Goal: Task Accomplishment & Management: Manage account settings

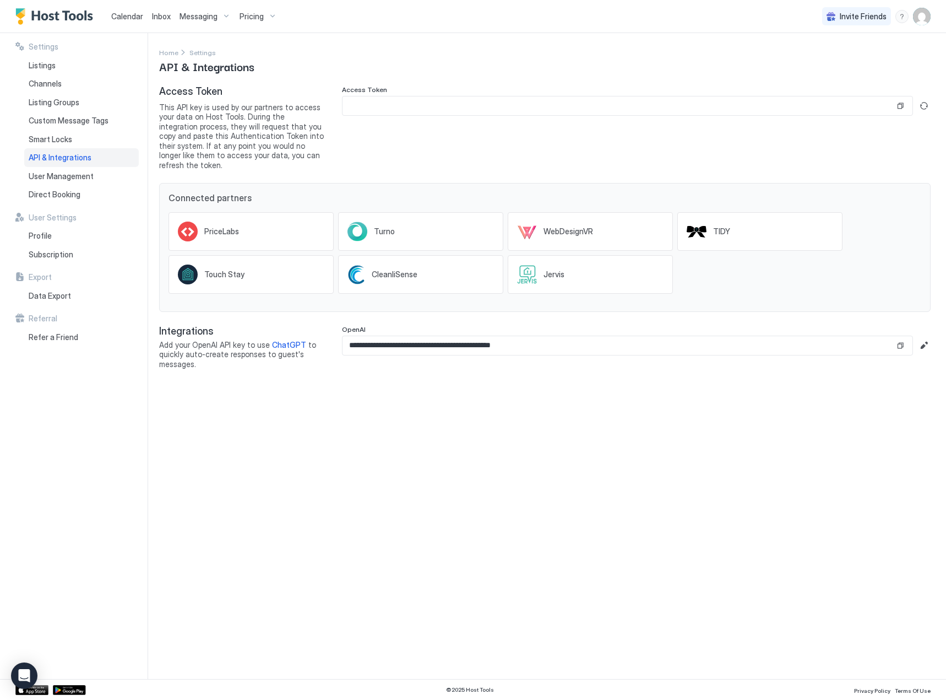
click at [134, 14] on span "Calendar" at bounding box center [127, 16] width 32 height 9
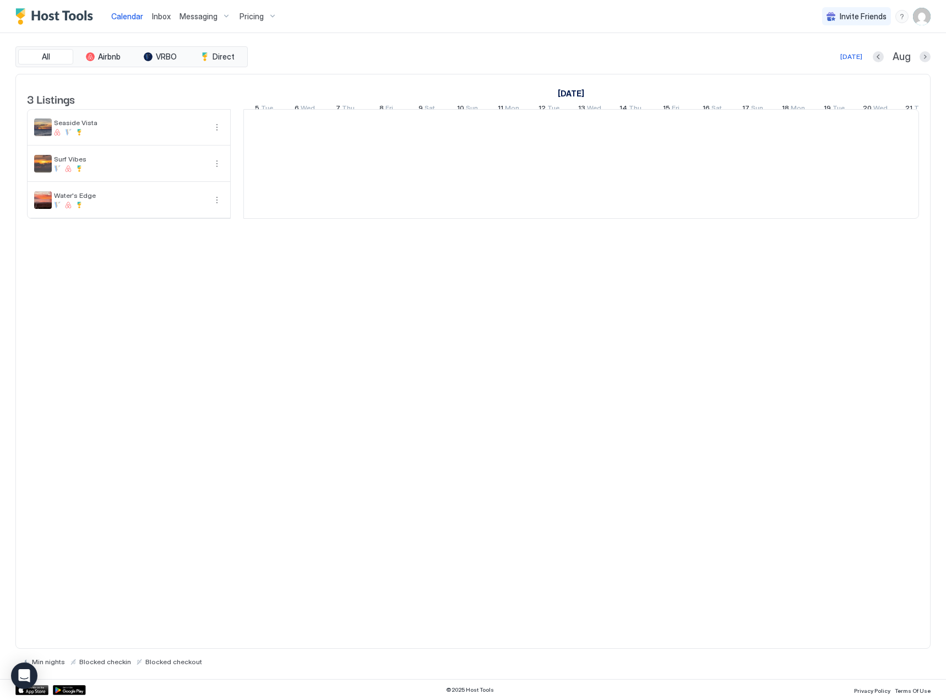
scroll to position [0, 612]
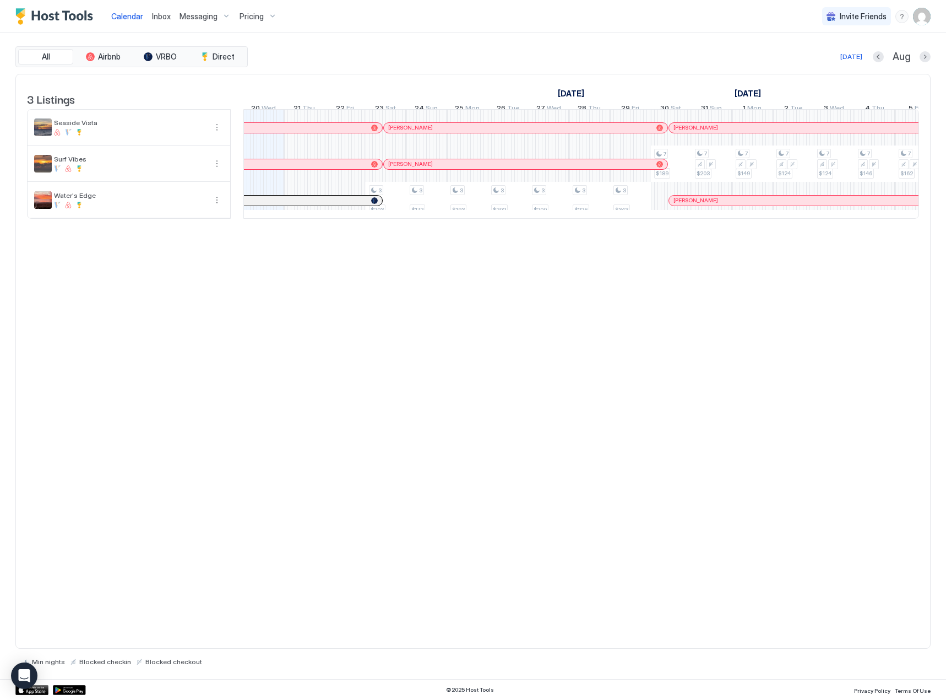
click at [278, 18] on div "Pricing" at bounding box center [258, 16] width 46 height 19
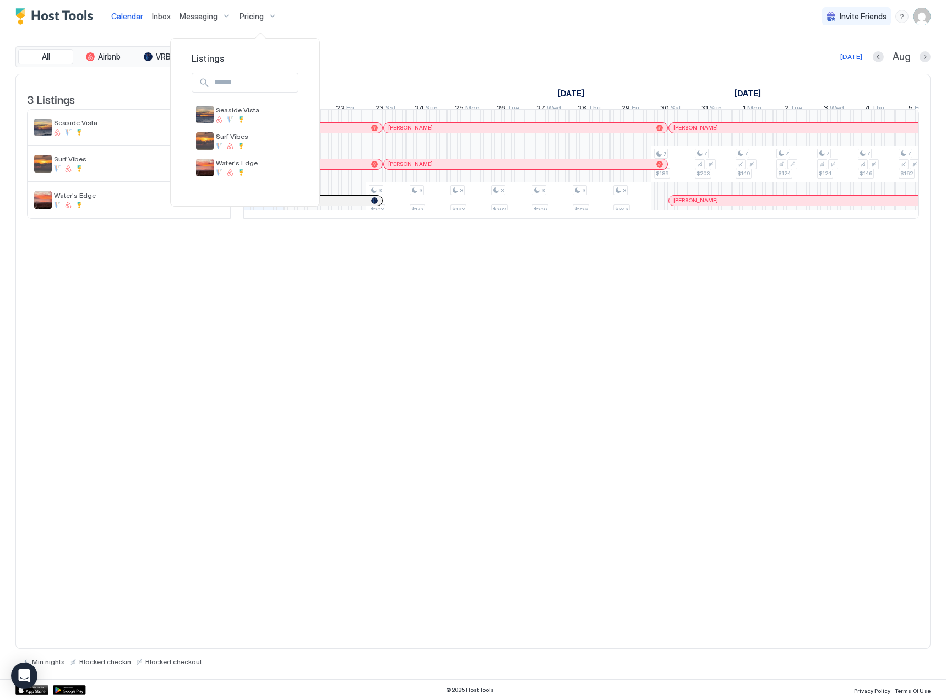
click at [306, 18] on div at bounding box center [473, 350] width 946 height 700
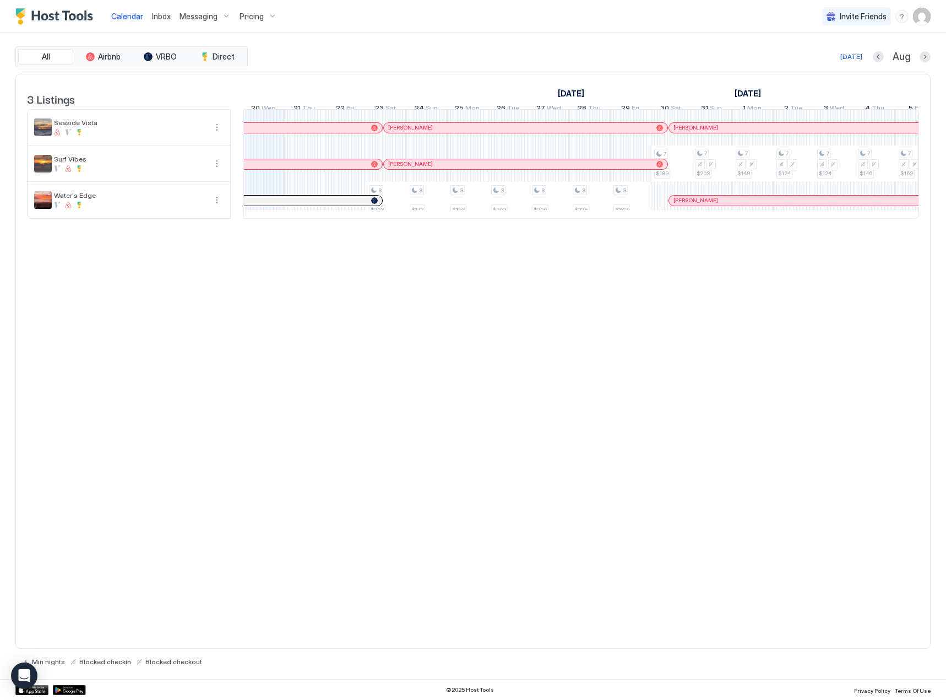
click at [919, 19] on img "User profile" at bounding box center [922, 17] width 18 height 18
click at [826, 55] on div "Settings" at bounding box center [860, 61] width 140 height 19
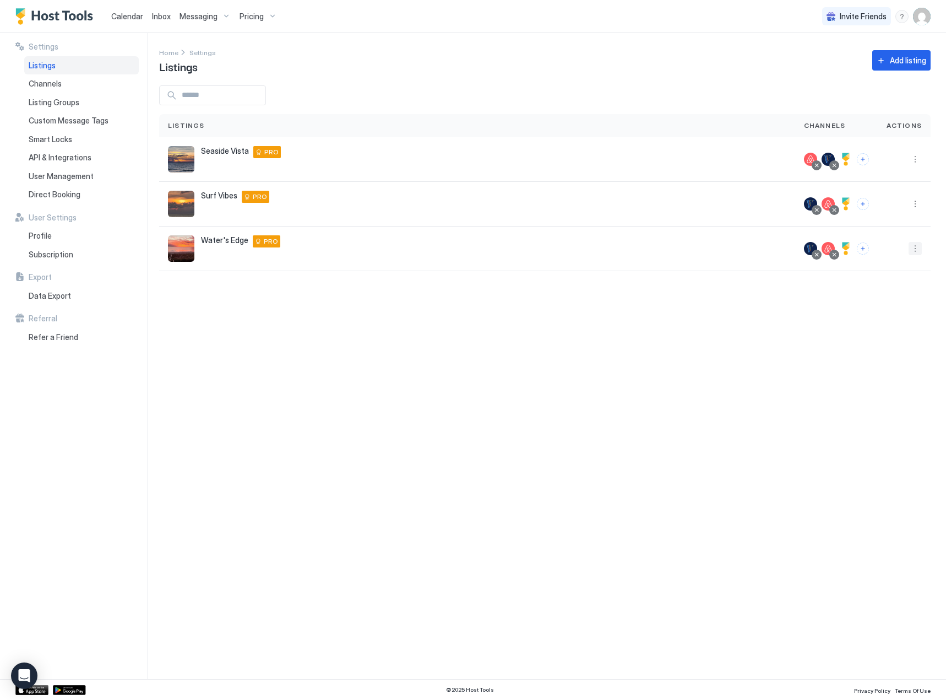
click at [914, 250] on button "More options" at bounding box center [915, 248] width 13 height 13
click at [883, 297] on span "Listing Settings" at bounding box center [890, 299] width 49 height 8
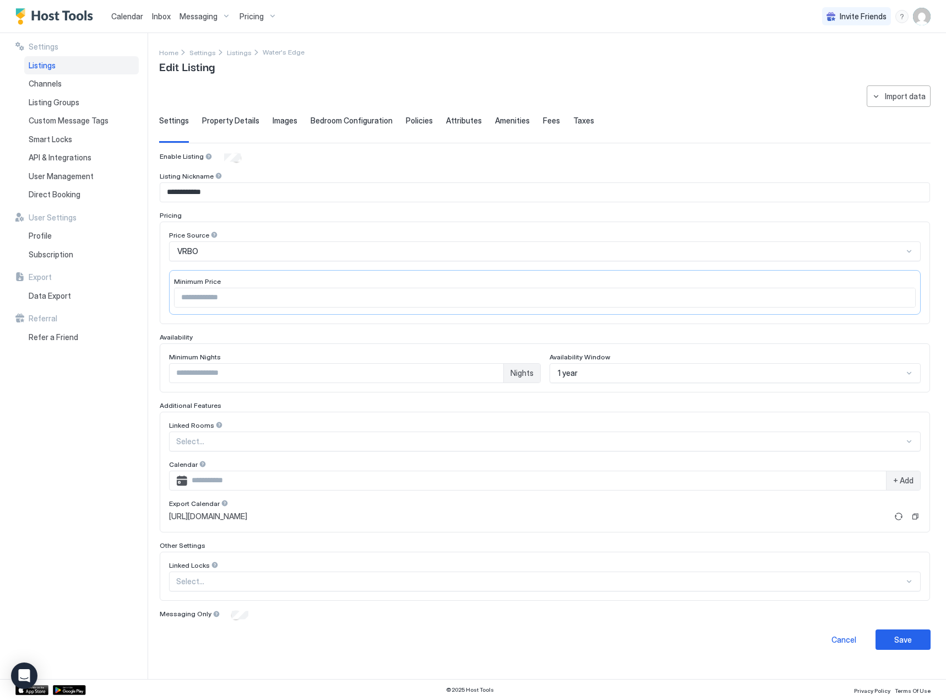
click at [39, 192] on span "Direct Booking" at bounding box center [55, 194] width 52 height 10
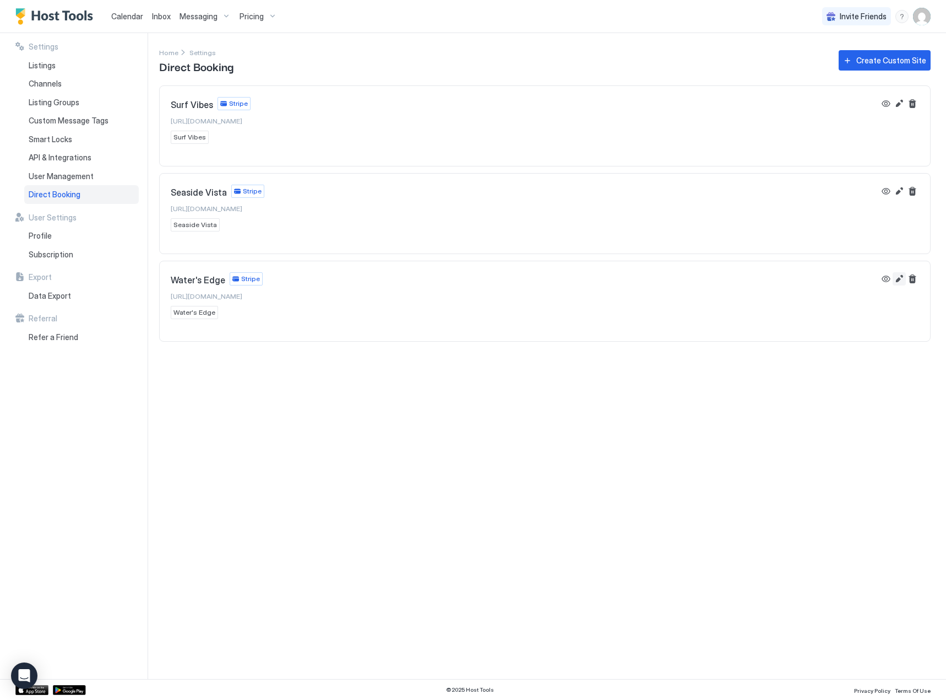
click at [899, 279] on button "Edit" at bounding box center [899, 278] width 13 height 13
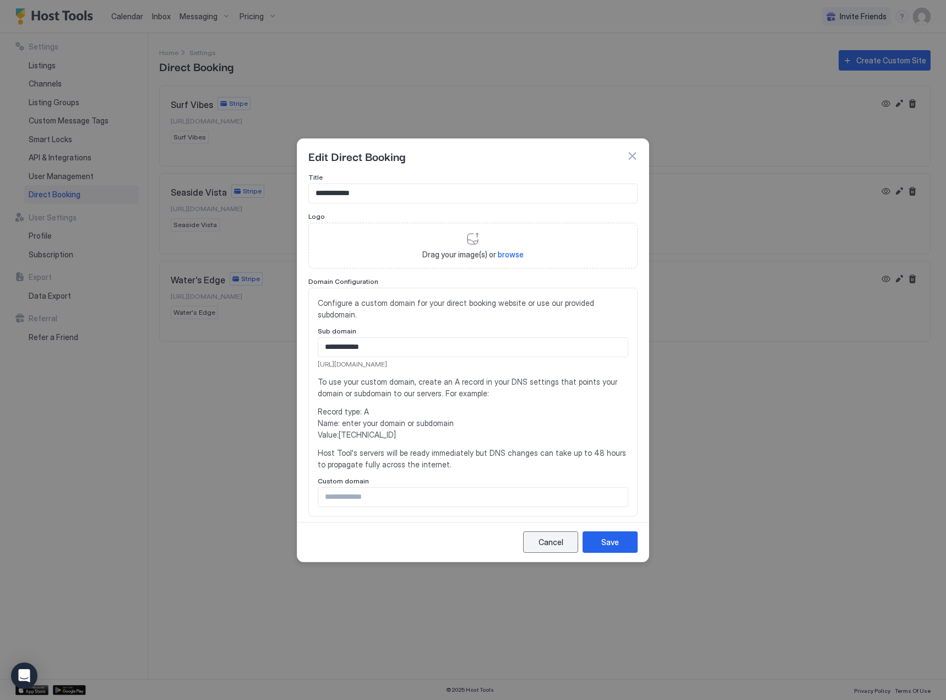
click at [550, 549] on button "Cancel" at bounding box center [550, 541] width 55 height 21
